Goal: Information Seeking & Learning: Find specific fact

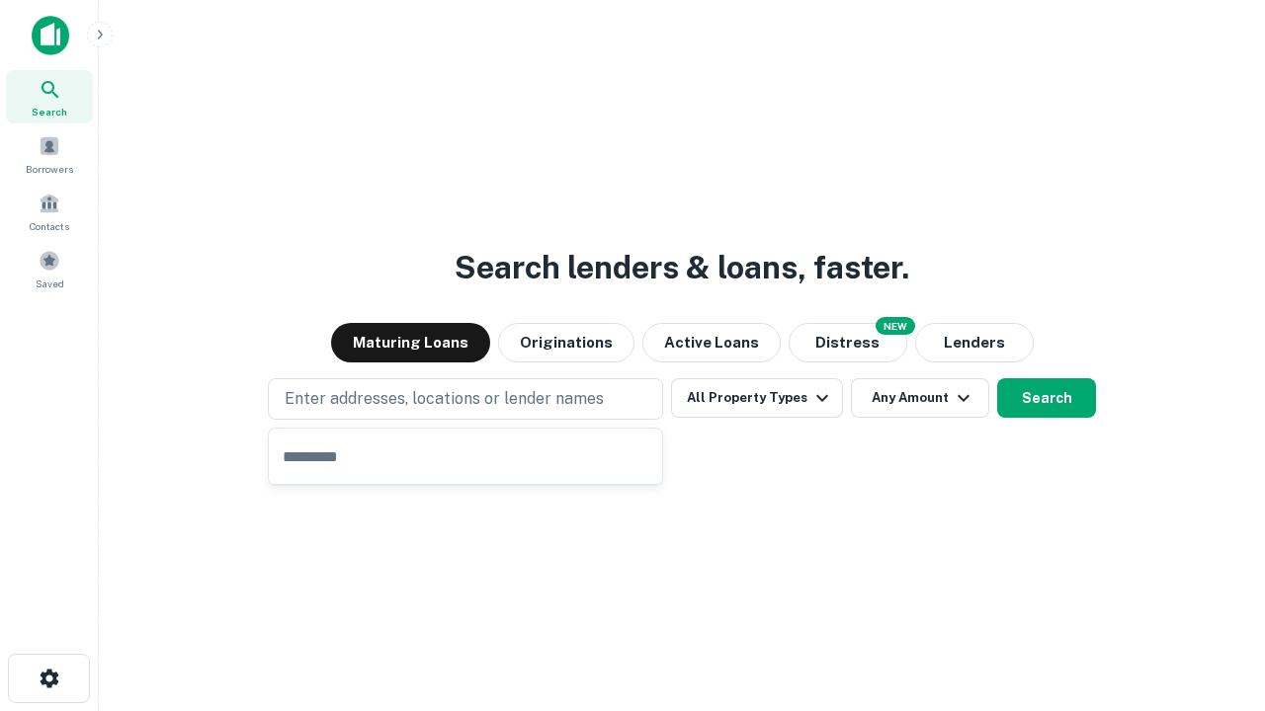
type input "**********"
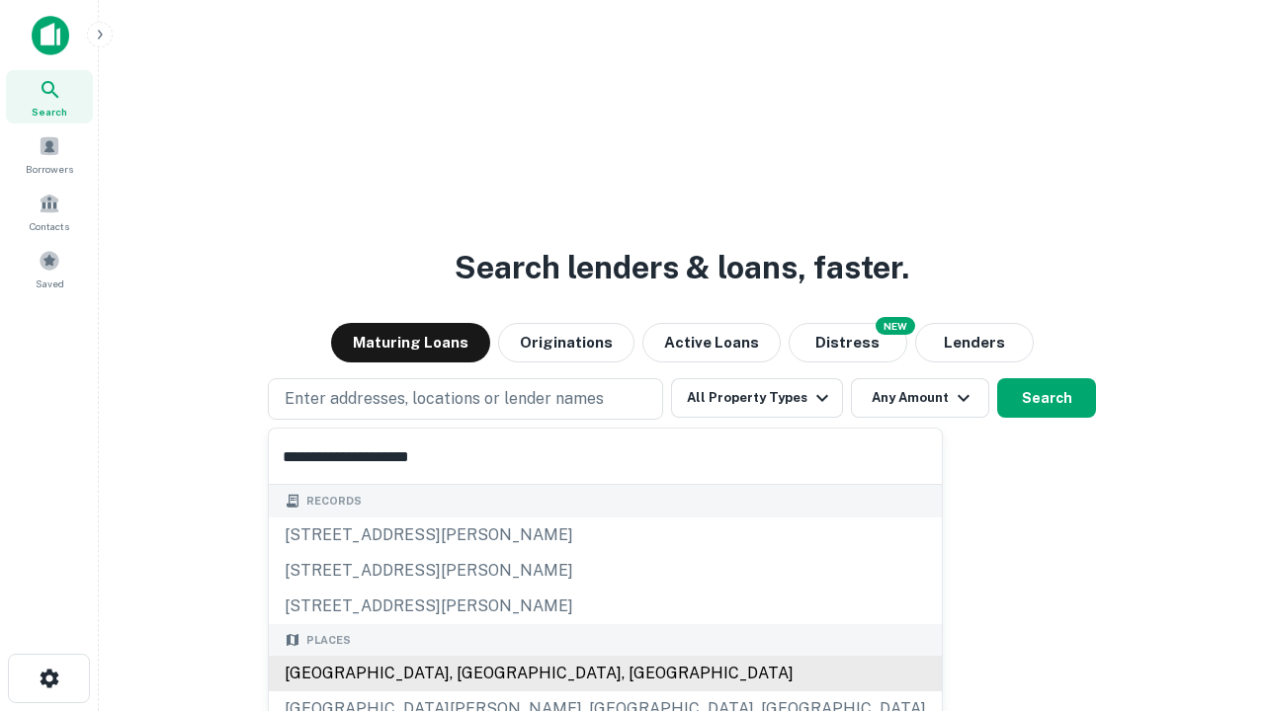
click at [472, 674] on div "[GEOGRAPHIC_DATA], [GEOGRAPHIC_DATA], [GEOGRAPHIC_DATA]" at bounding box center [605, 674] width 673 height 36
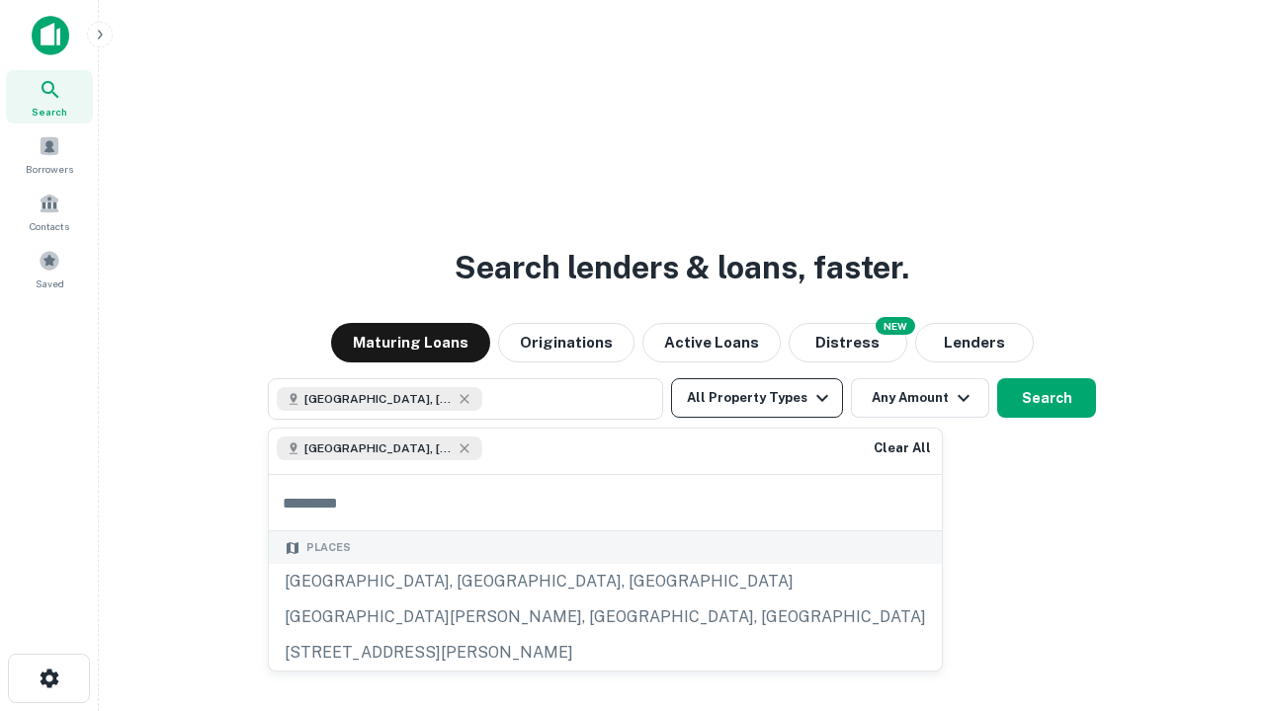
click at [757, 398] on button "All Property Types" at bounding box center [757, 398] width 172 height 40
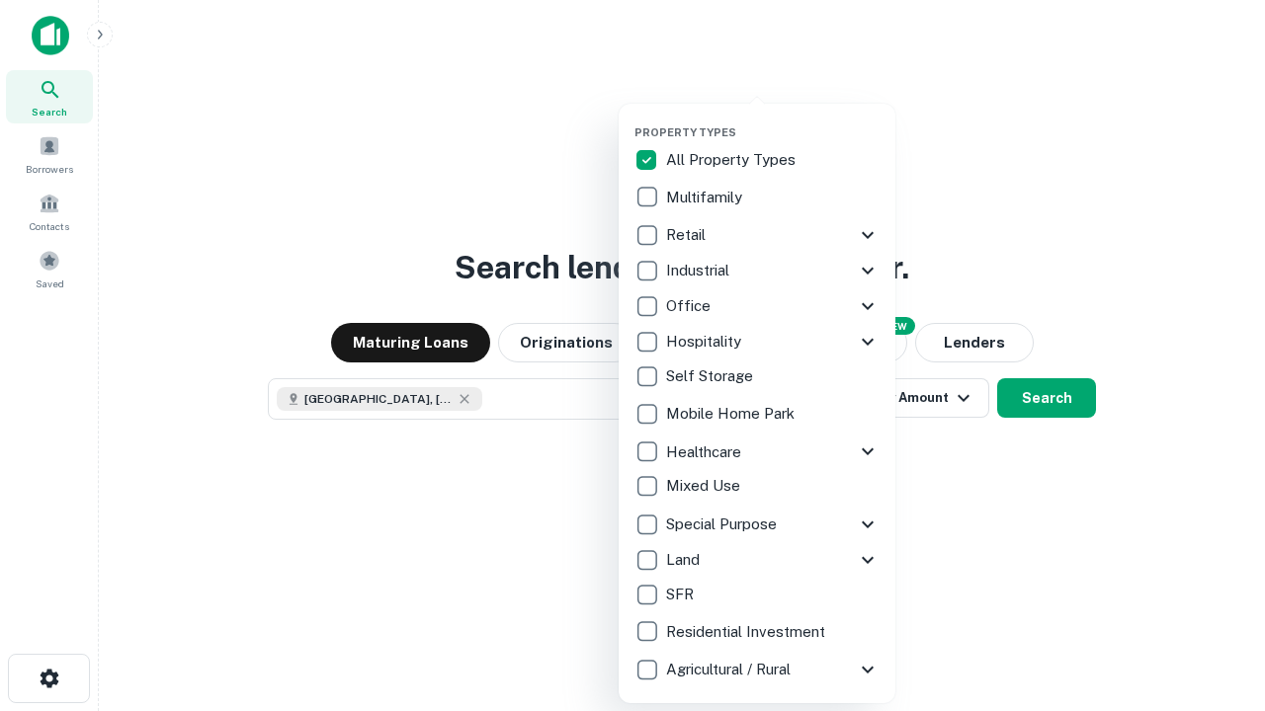
click at [773, 120] on button "button" at bounding box center [772, 120] width 277 height 1
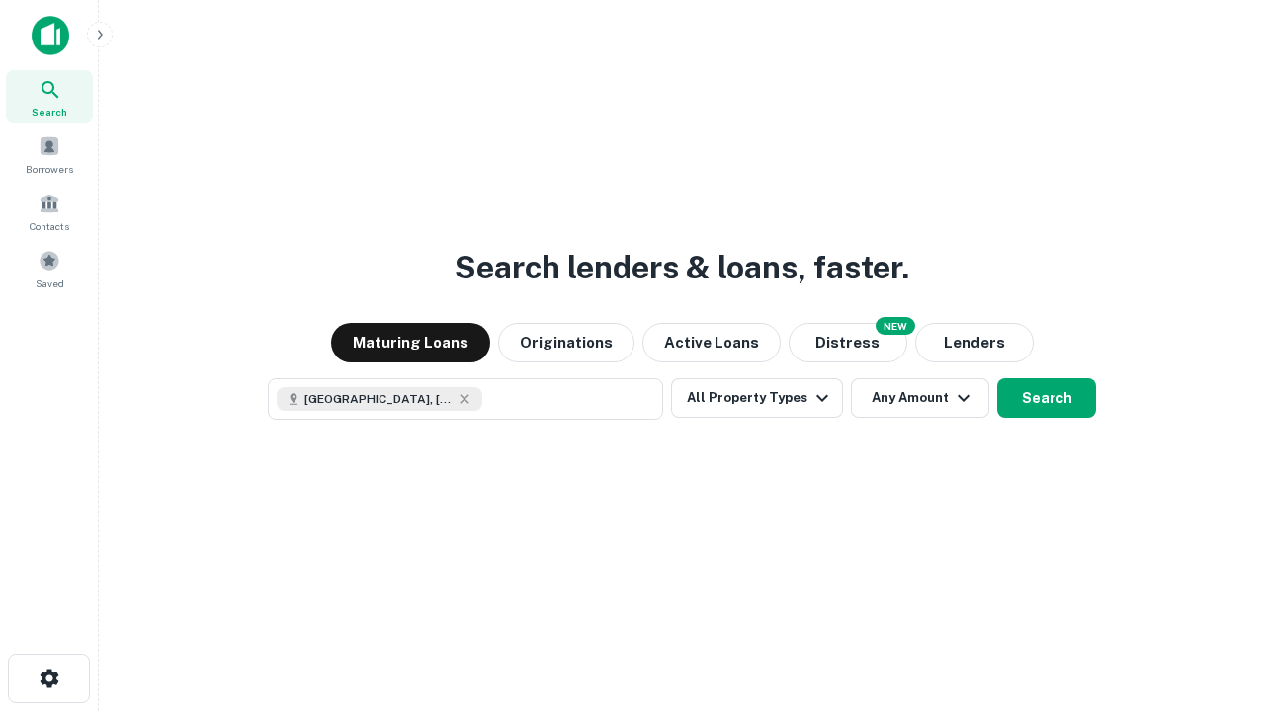
scroll to position [32, 0]
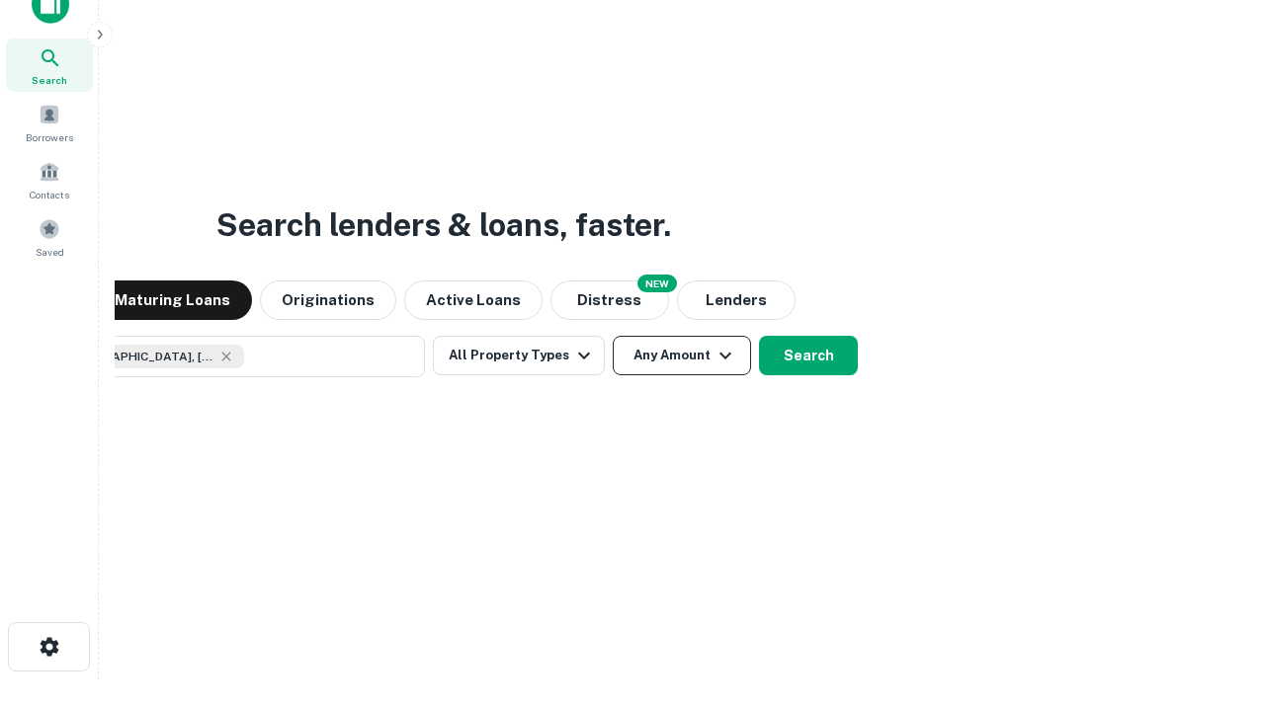
click at [613, 336] on button "Any Amount" at bounding box center [682, 356] width 138 height 40
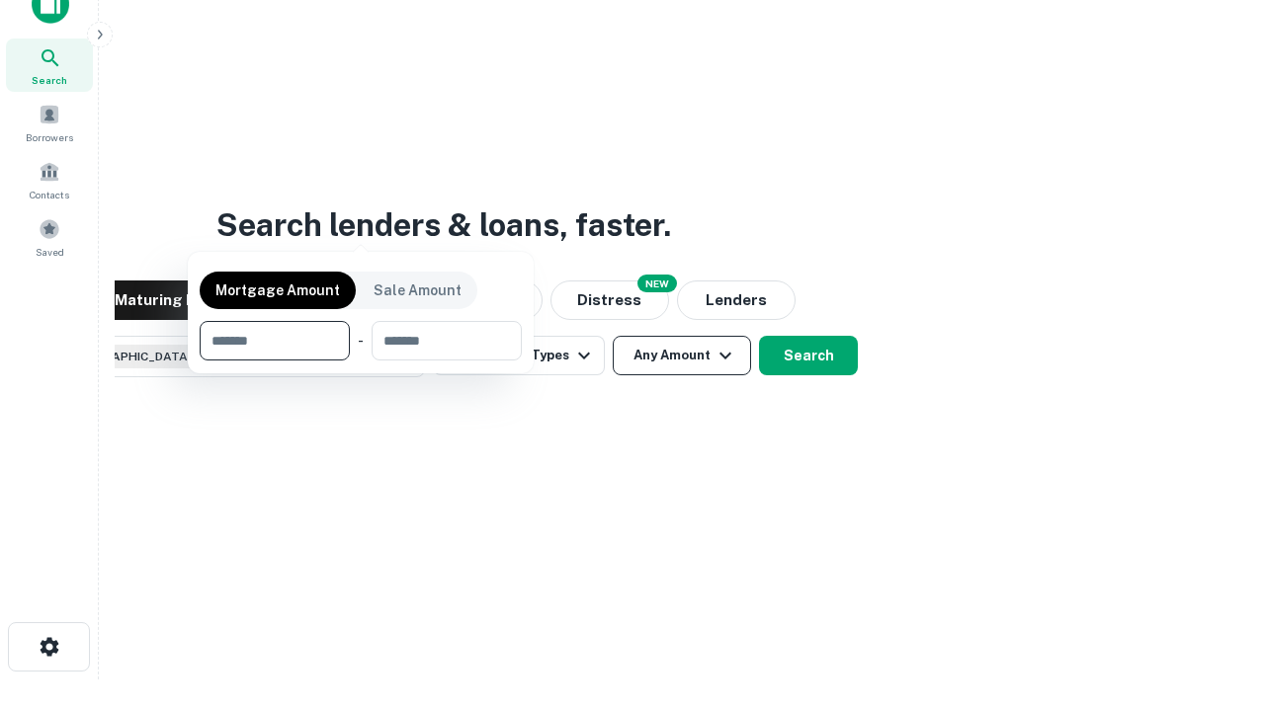
scroll to position [142, 559]
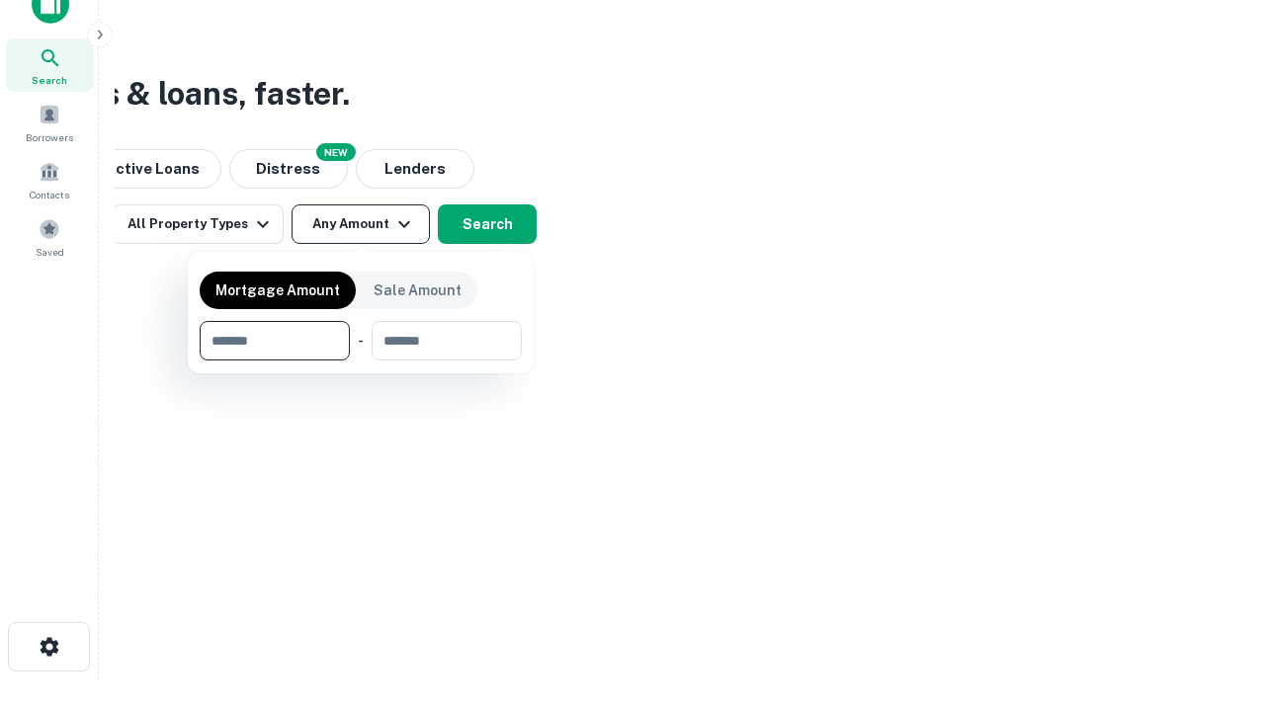
type input "*******"
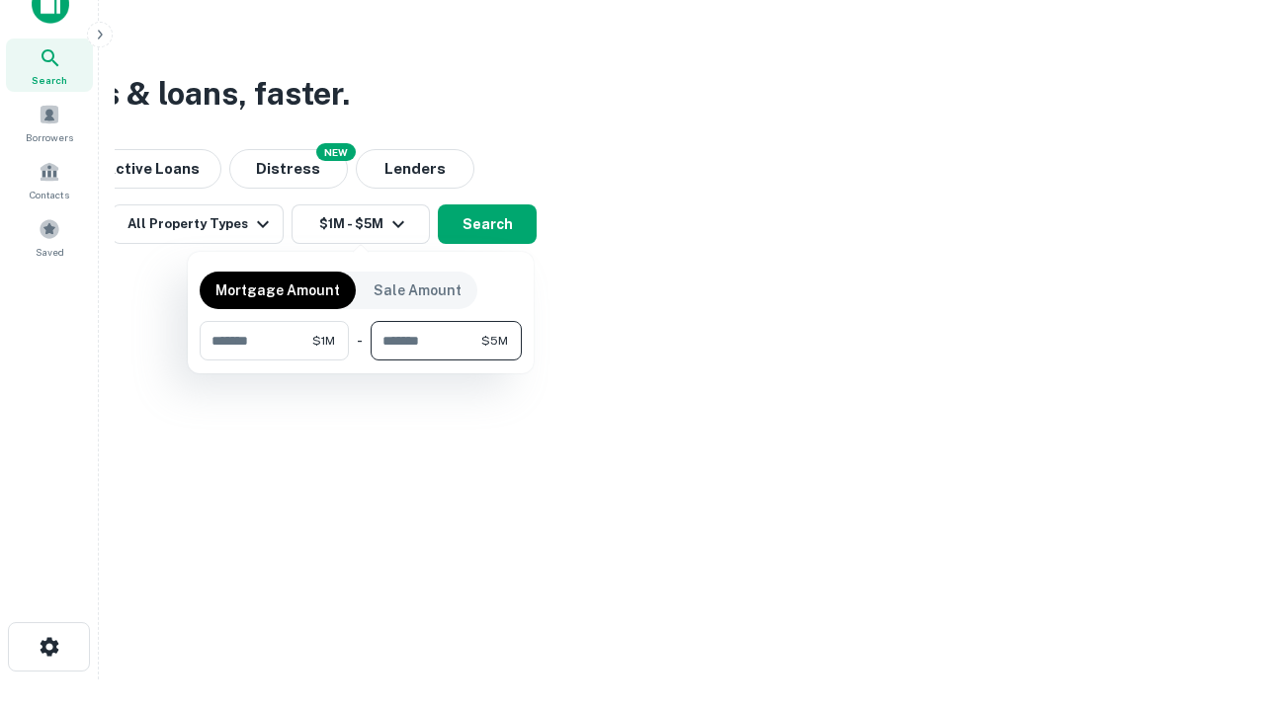
type input "*******"
click at [361, 361] on button "button" at bounding box center [361, 361] width 322 height 1
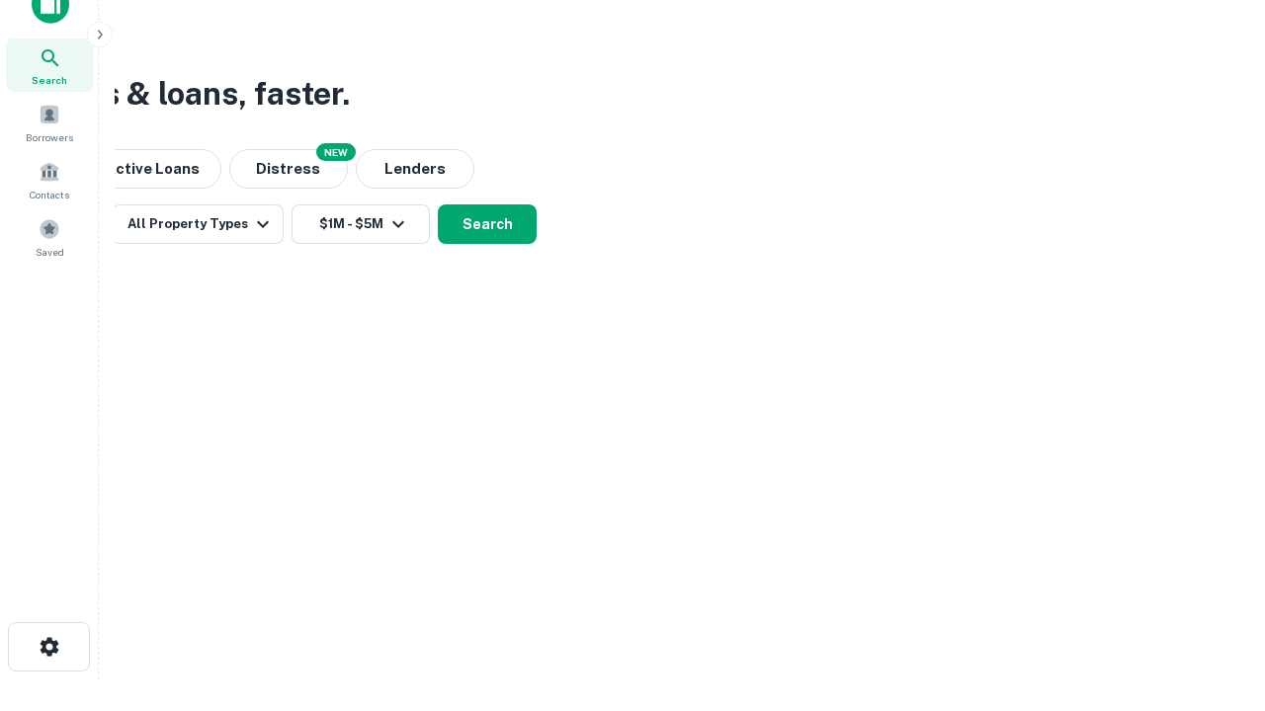
scroll to position [32, 0]
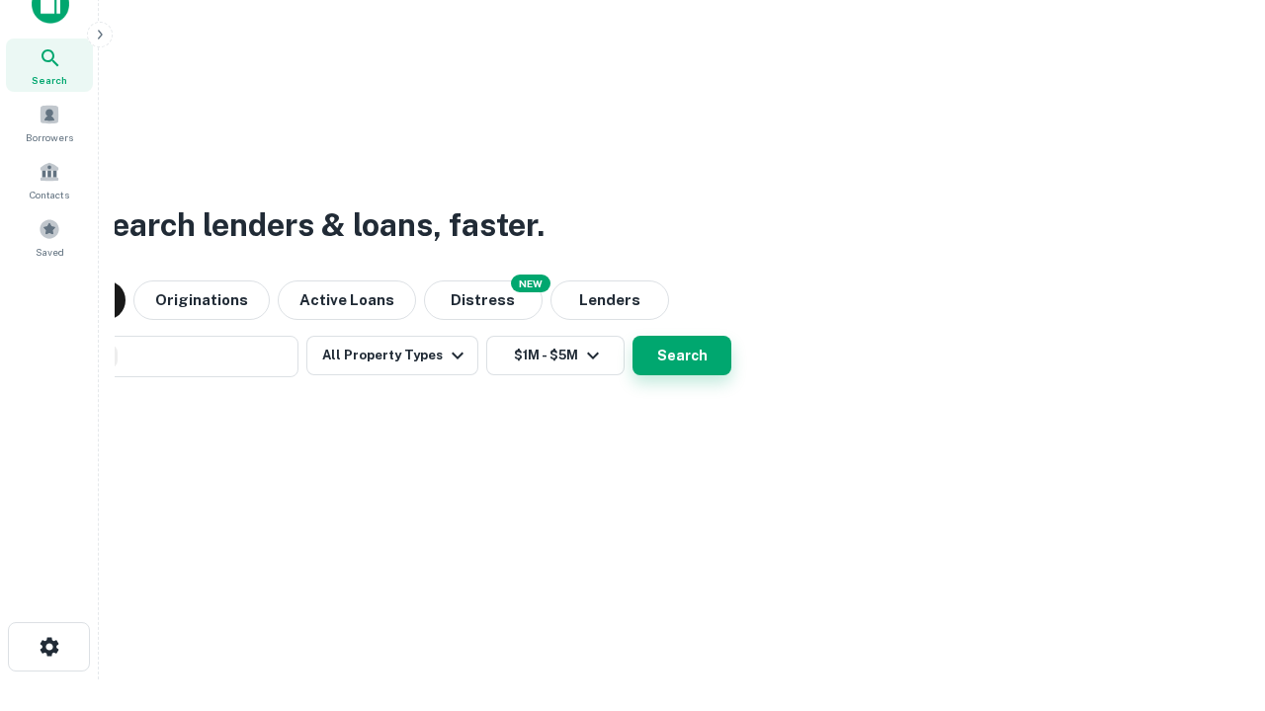
click at [632, 336] on button "Search" at bounding box center [681, 356] width 99 height 40
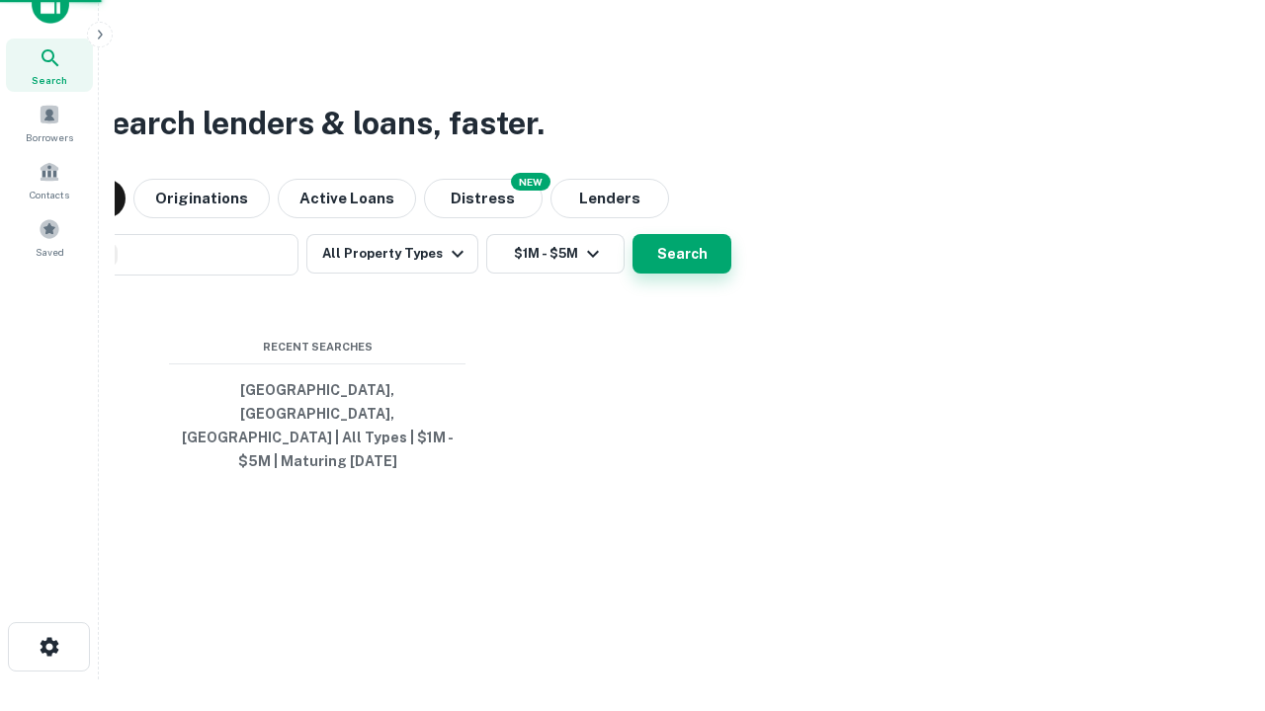
scroll to position [64, 559]
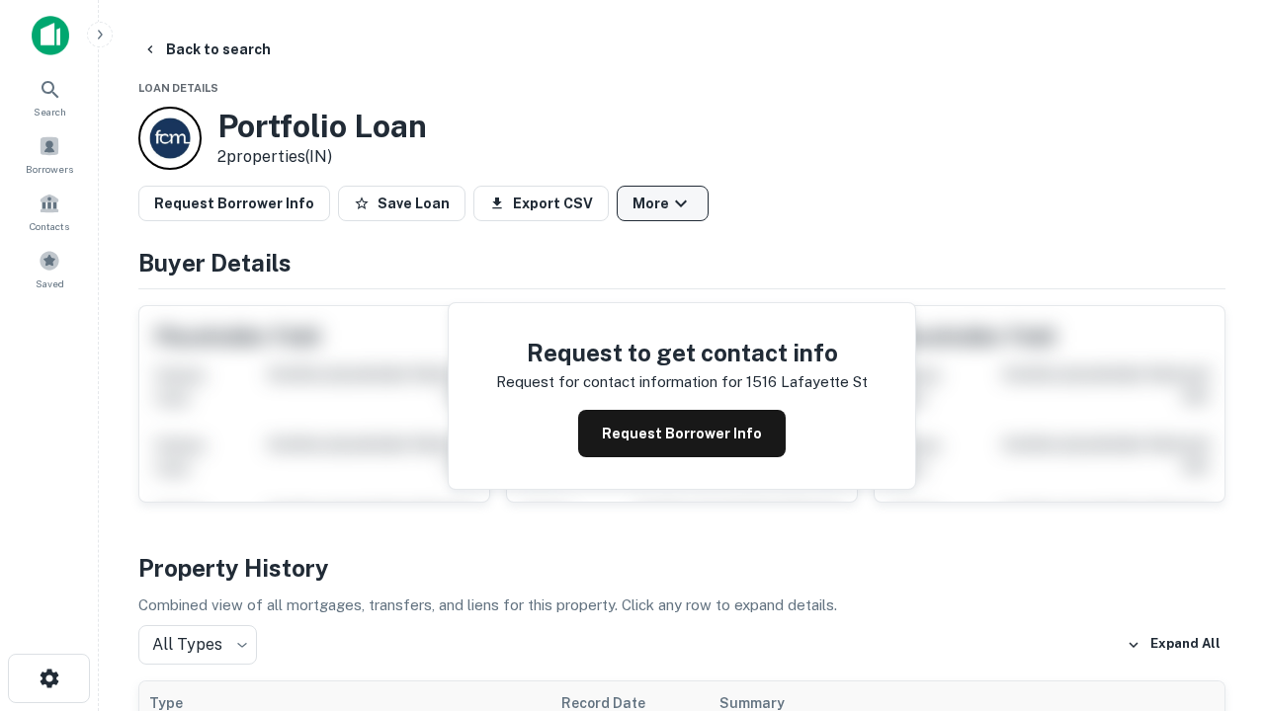
click at [662, 204] on button "More" at bounding box center [663, 204] width 92 height 36
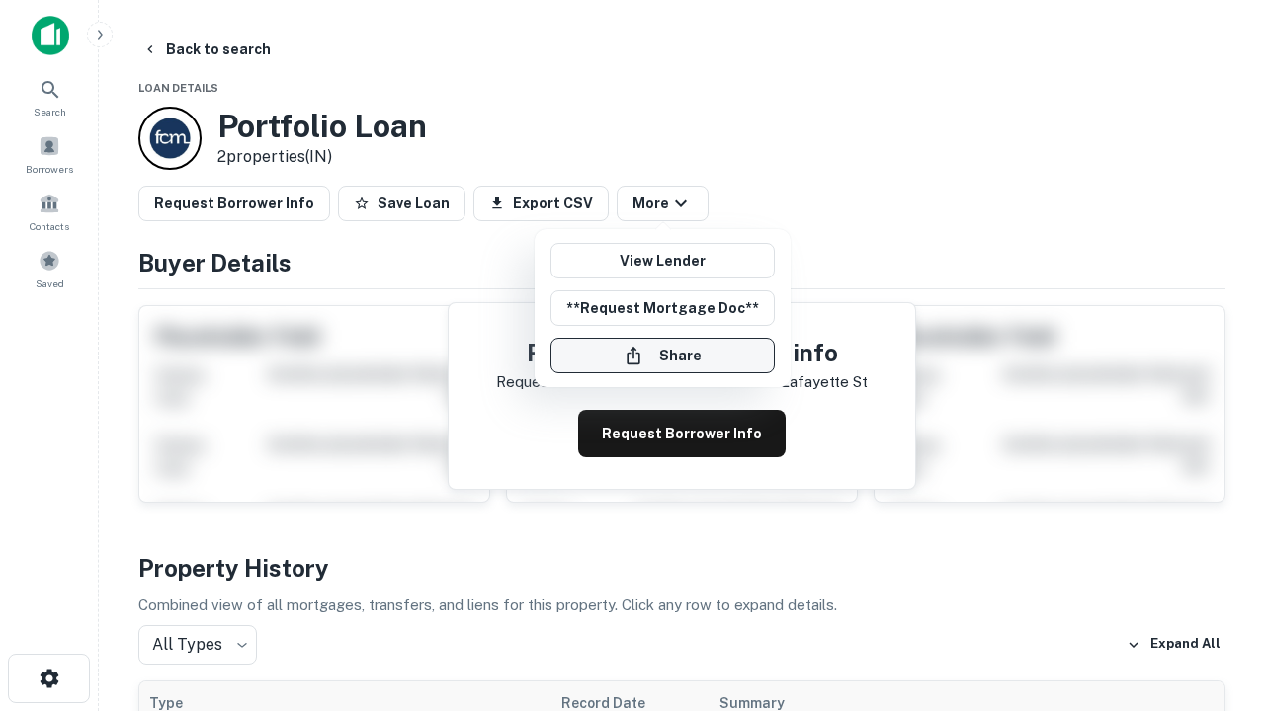
click at [662, 356] on button "Share" at bounding box center [662, 356] width 224 height 36
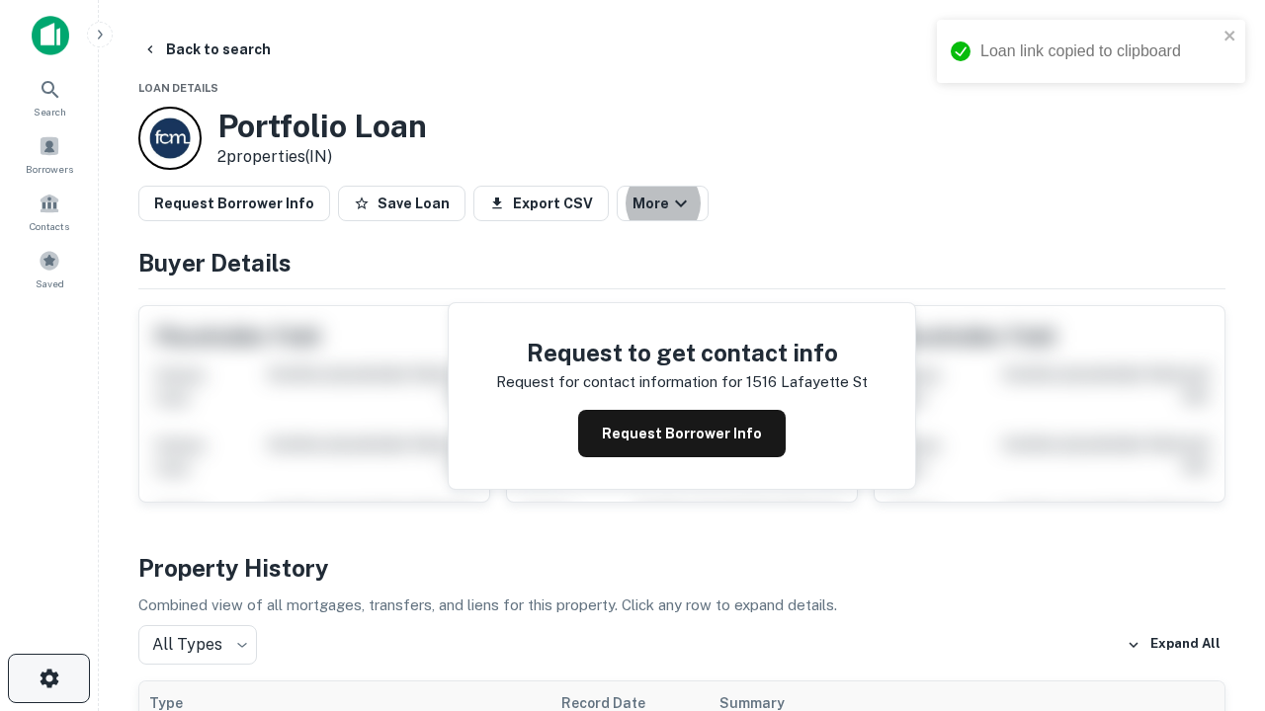
click at [48, 679] on icon "button" at bounding box center [50, 679] width 24 height 24
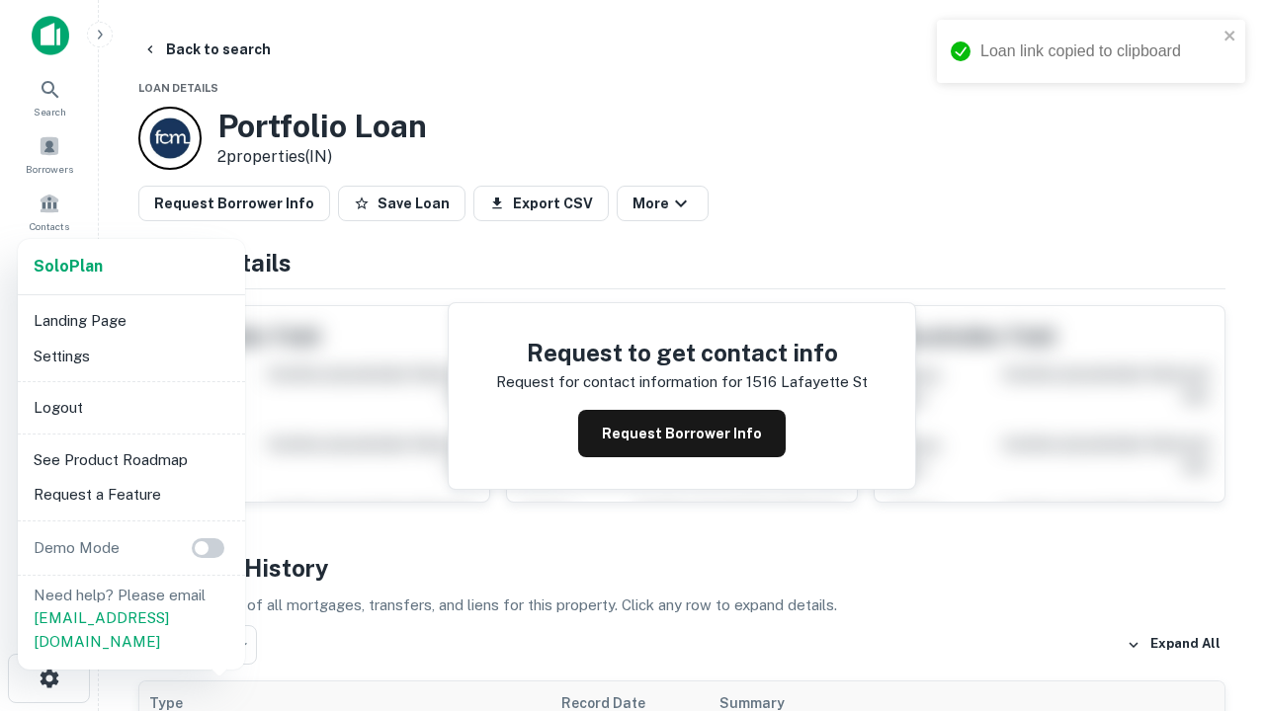
click at [130, 407] on li "Logout" at bounding box center [131, 408] width 211 height 36
